Goal: Task Accomplishment & Management: Manage account settings

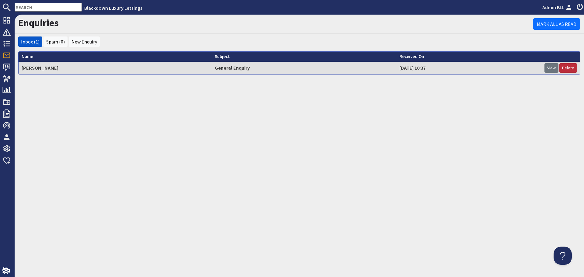
click at [566, 68] on link "Delete" at bounding box center [568, 67] width 18 height 9
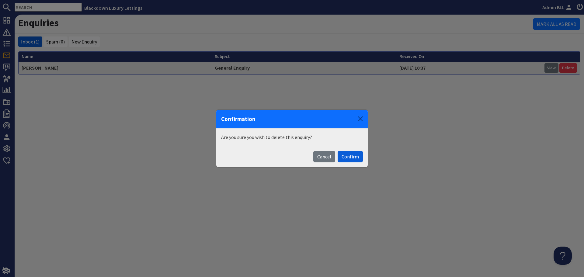
click at [345, 157] on button "Confirm" at bounding box center [350, 157] width 25 height 12
